Goal: Task Accomplishment & Management: Use online tool/utility

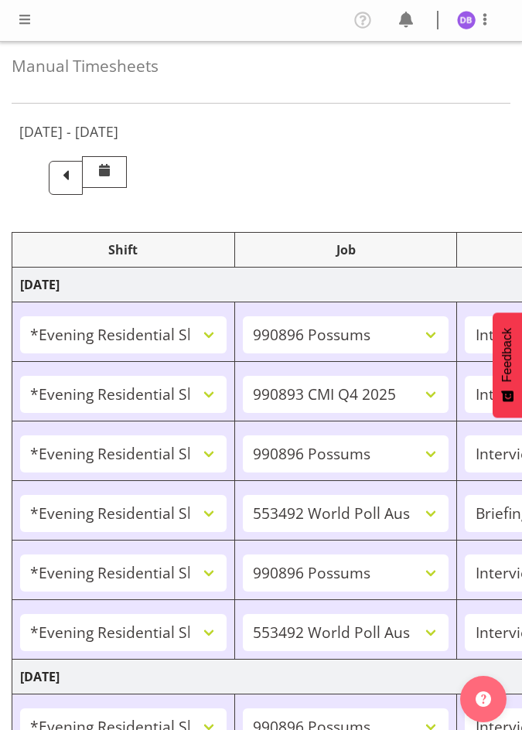
select select "48116"
select select "10633"
select select "47"
select select "48116"
select select "10575"
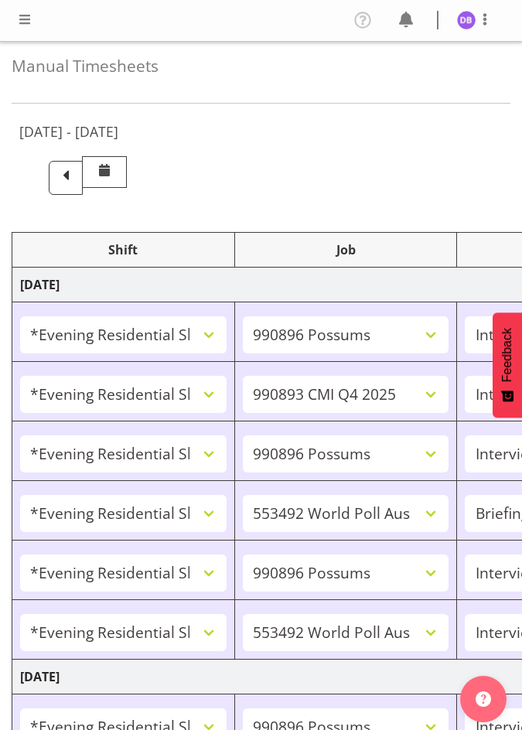
select select "47"
select select "48116"
select select "10633"
select select "47"
select select "48116"
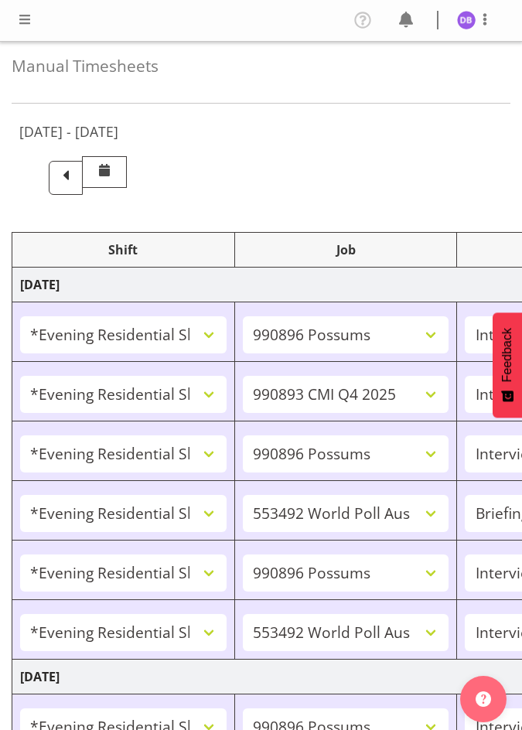
select select "10499"
select select "48116"
select select "10633"
select select "47"
select select "48116"
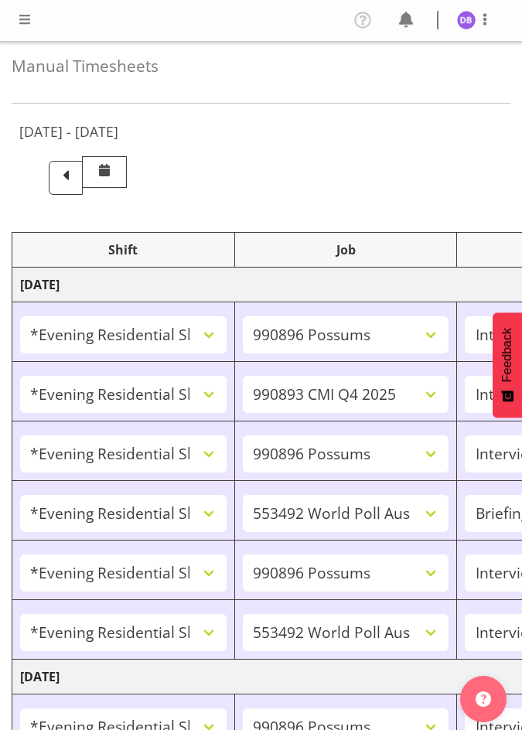
select select "10499"
select select "47"
select select "48116"
select select "10633"
select select "47"
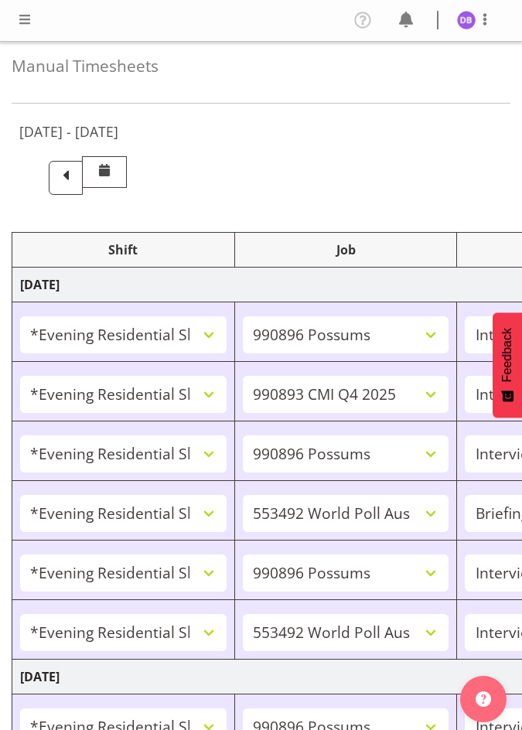
select select "48116"
select select "10499"
select select "47"
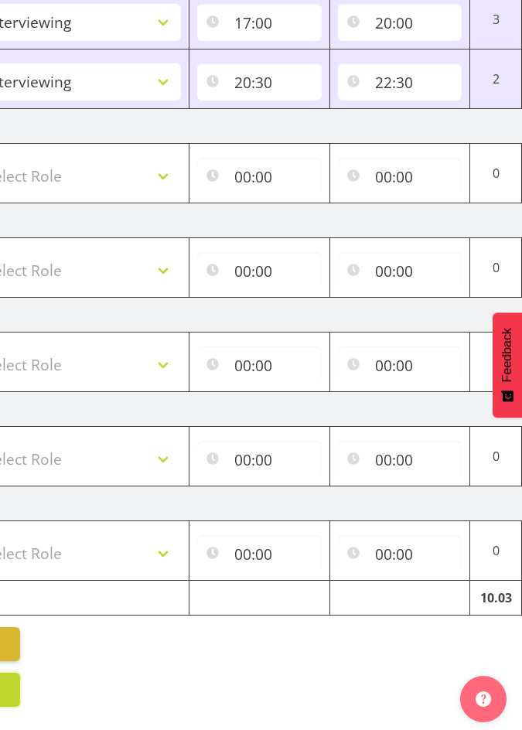
scroll to position [0, 504]
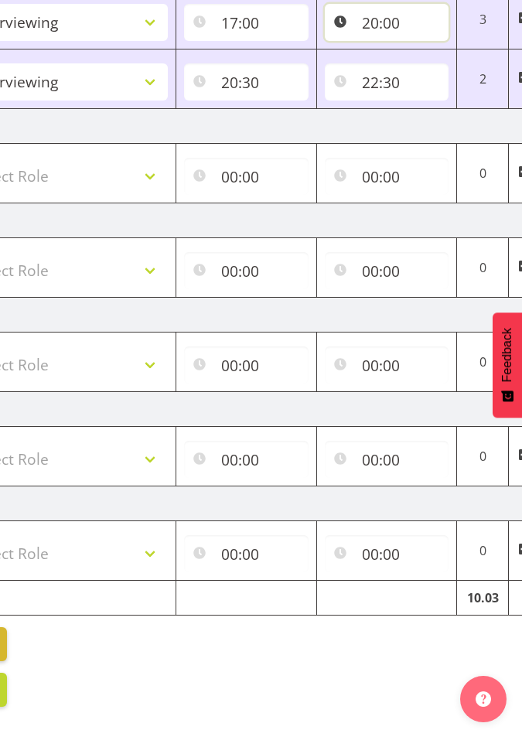
click at [385, 12] on input "20:00" at bounding box center [387, 22] width 125 height 37
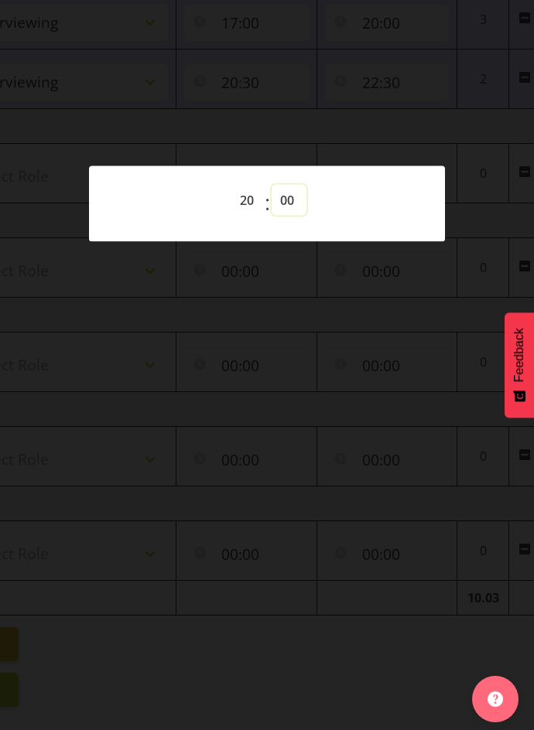
click at [280, 200] on select "00 01 02 03 04 05 06 07 08 09 10 11 12 13 14 15 16 17 18 19 20 21 22 23 24 25 2…" at bounding box center [289, 200] width 35 height 31
select select "12"
click at [272, 185] on select "00 01 02 03 04 05 06 07 08 09 10 11 12 13 14 15 16 17 18 19 20 21 22 23 24 25 2…" at bounding box center [289, 200] width 35 height 31
type input "20:12"
click at [279, 343] on div at bounding box center [267, 365] width 534 height 730
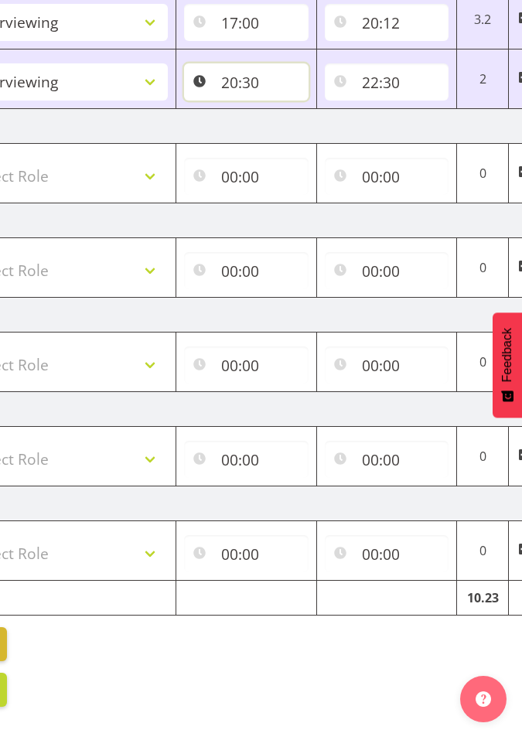
click at [245, 69] on input "20:30" at bounding box center [246, 81] width 125 height 37
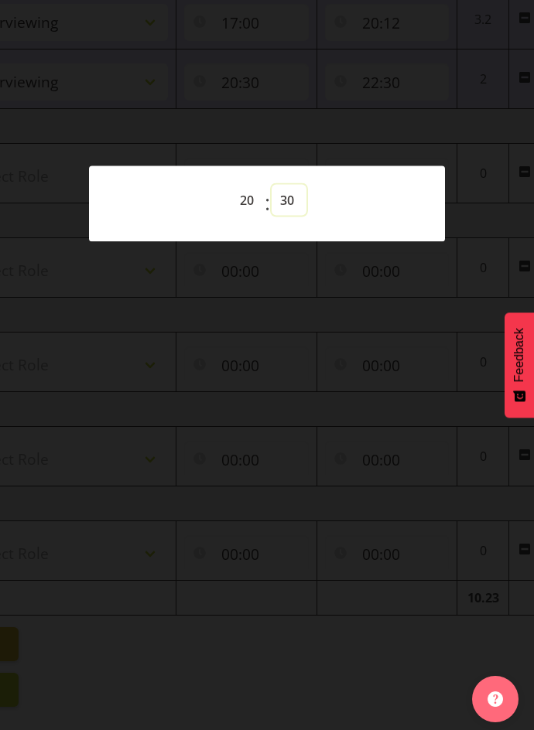
click at [286, 196] on select "00 01 02 03 04 05 06 07 08 09 10 11 12 13 14 15 16 17 18 19 20 21 22 23 24 25 2…" at bounding box center [289, 200] width 35 height 31
select select "42"
type input "20:42"
click at [469, 171] on div at bounding box center [267, 365] width 534 height 730
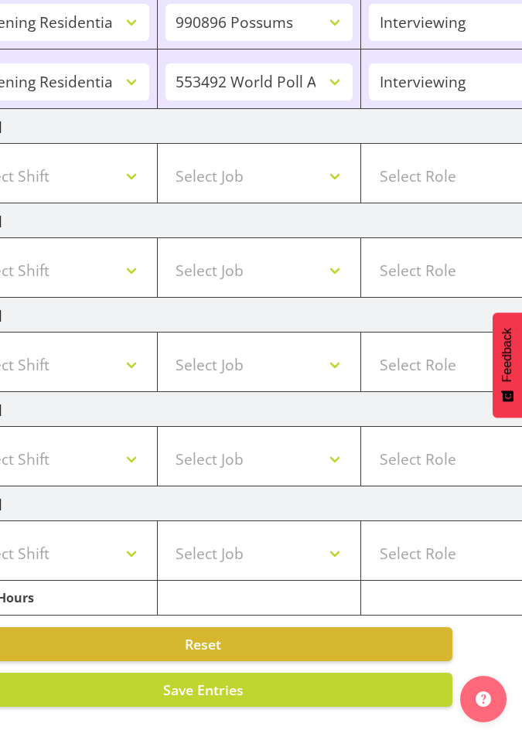
scroll to position [0, 0]
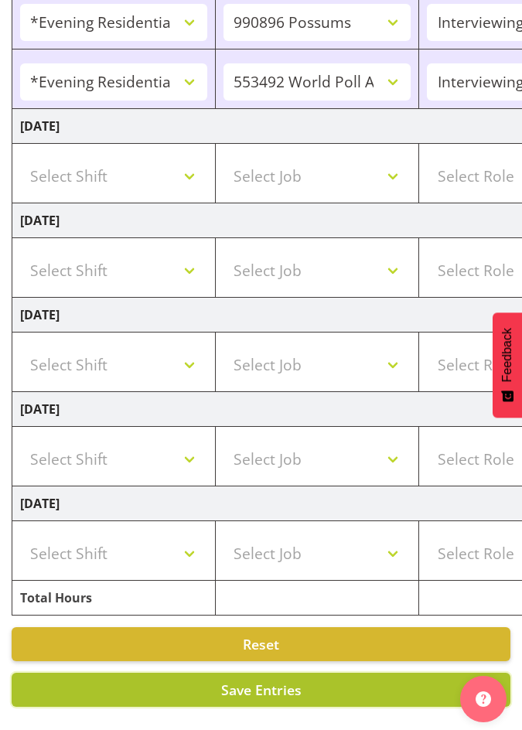
click at [250, 681] on span "Save Entries" at bounding box center [261, 690] width 80 height 19
